Goal: Task Accomplishment & Management: Manage account settings

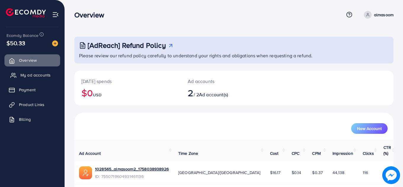
click at [46, 75] on span "My ad accounts" at bounding box center [35, 75] width 30 height 6
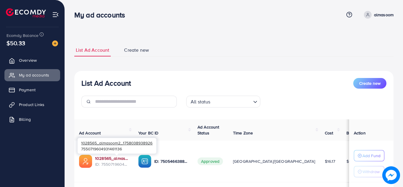
click at [127, 156] on link "1028565_almasoom2_1758038938926" at bounding box center [112, 159] width 34 height 6
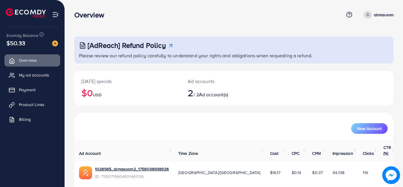
scroll to position [3, 0]
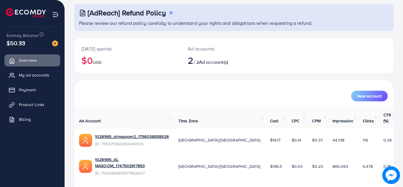
scroll to position [40, 0]
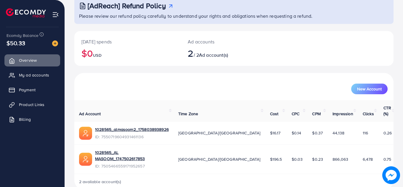
click at [278, 94] on div "New Account" at bounding box center [233, 89] width 307 height 11
click at [233, 67] on div "Today's spends $0 USD Ad accounts 2 / 2 Ad account(s)" at bounding box center [233, 52] width 319 height 42
click at [250, 65] on div "Ad accounts 2 / 2 Ad account(s)" at bounding box center [221, 48] width 80 height 35
click at [234, 86] on div "New Account" at bounding box center [233, 89] width 307 height 11
